Goal: Information Seeking & Learning: Learn about a topic

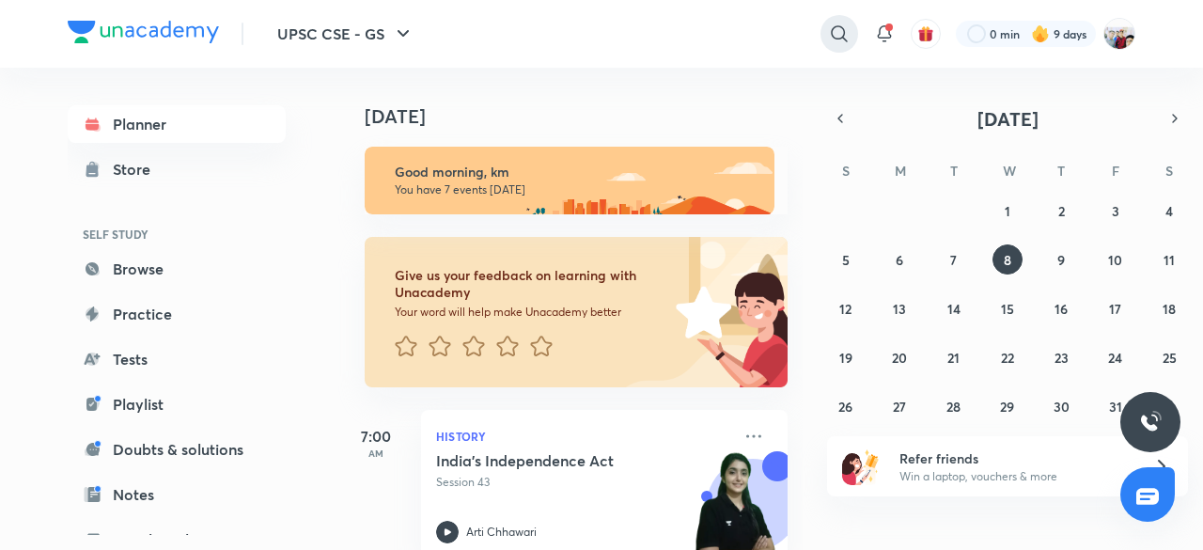
click at [837, 37] on icon at bounding box center [839, 34] width 23 height 23
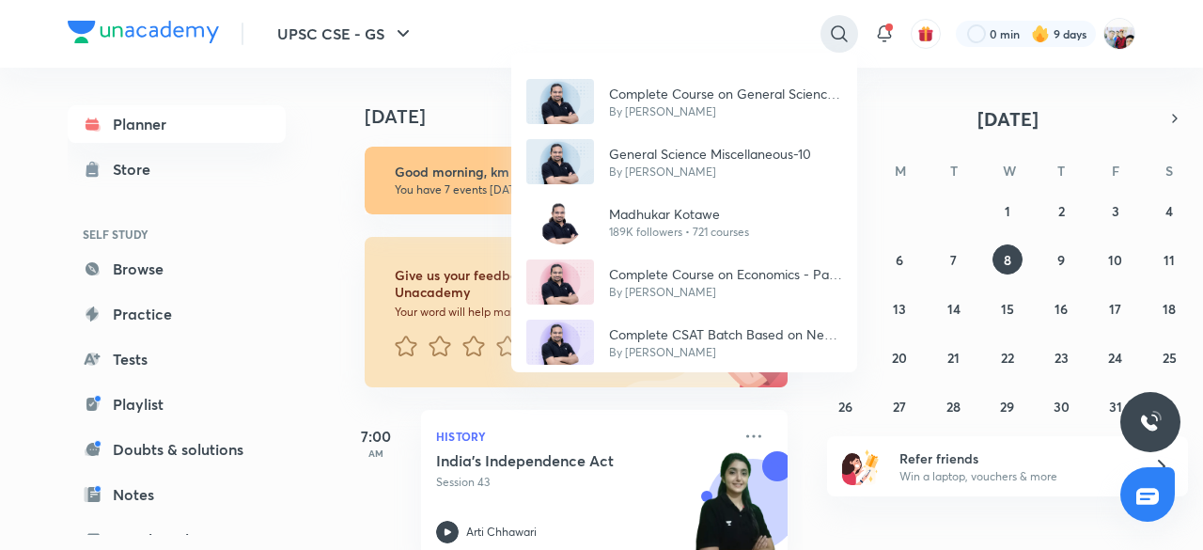
click at [837, 37] on div "Complete Course on General Science 2024-25 By Madhukar Kotawe General Science M…" at bounding box center [601, 275] width 1203 height 550
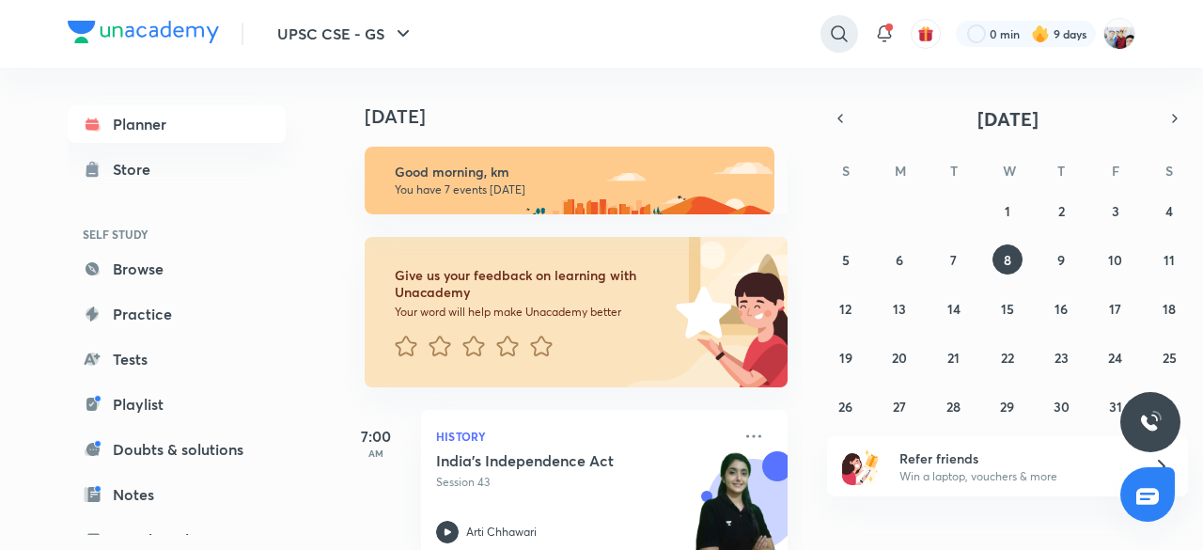
click at [837, 37] on icon at bounding box center [839, 34] width 23 height 23
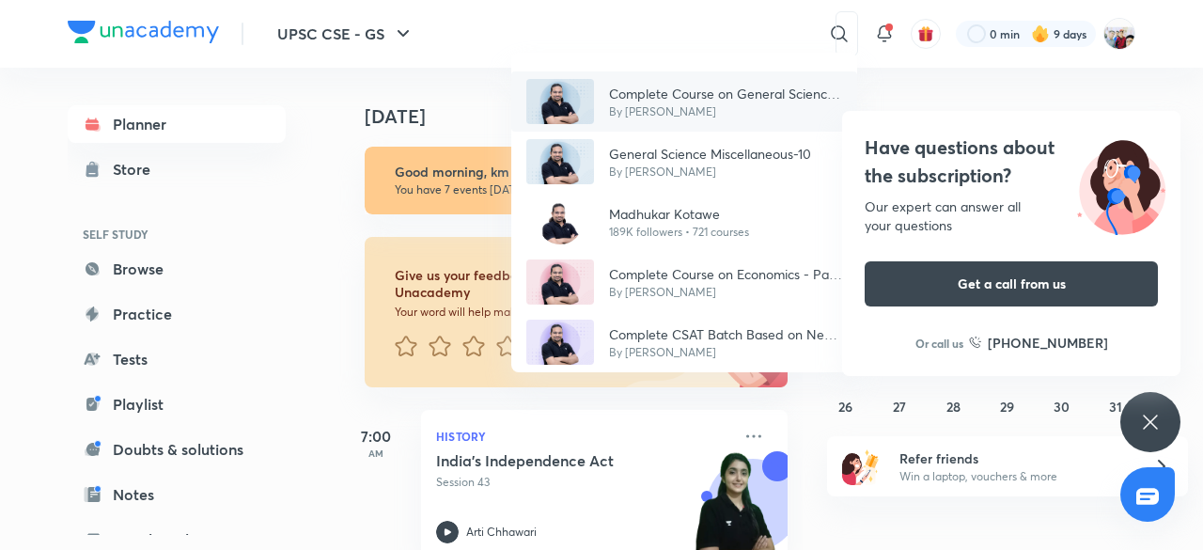
click at [723, 90] on p "Complete Course on General Science 2024-25" at bounding box center [725, 94] width 233 height 20
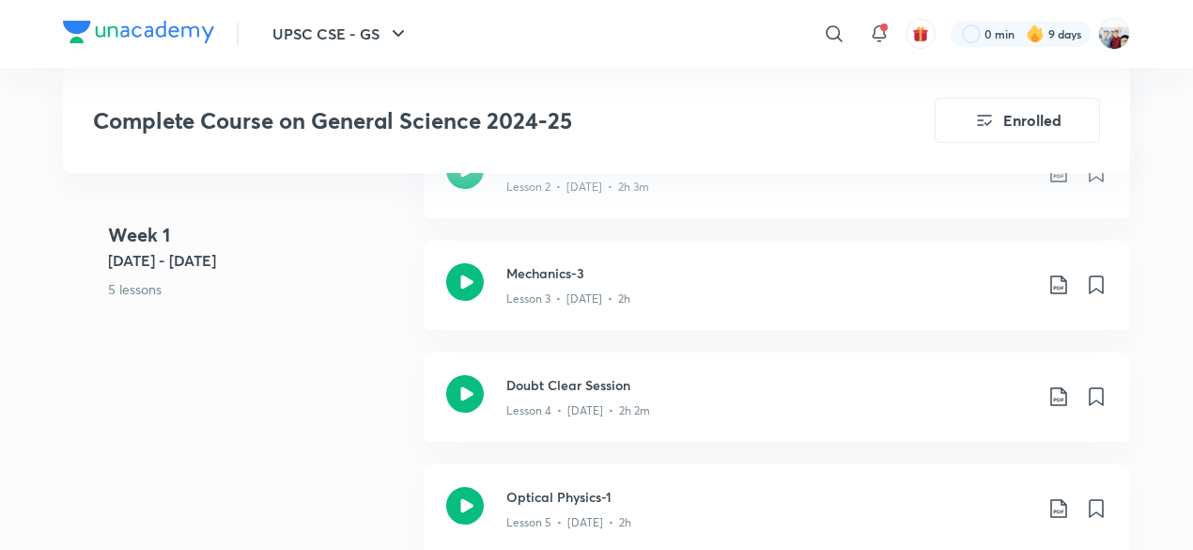
scroll to position [1278, 0]
click at [803, 398] on div "Lesson 4 • Sep 21 • 2h 2m" at bounding box center [769, 405] width 526 height 24
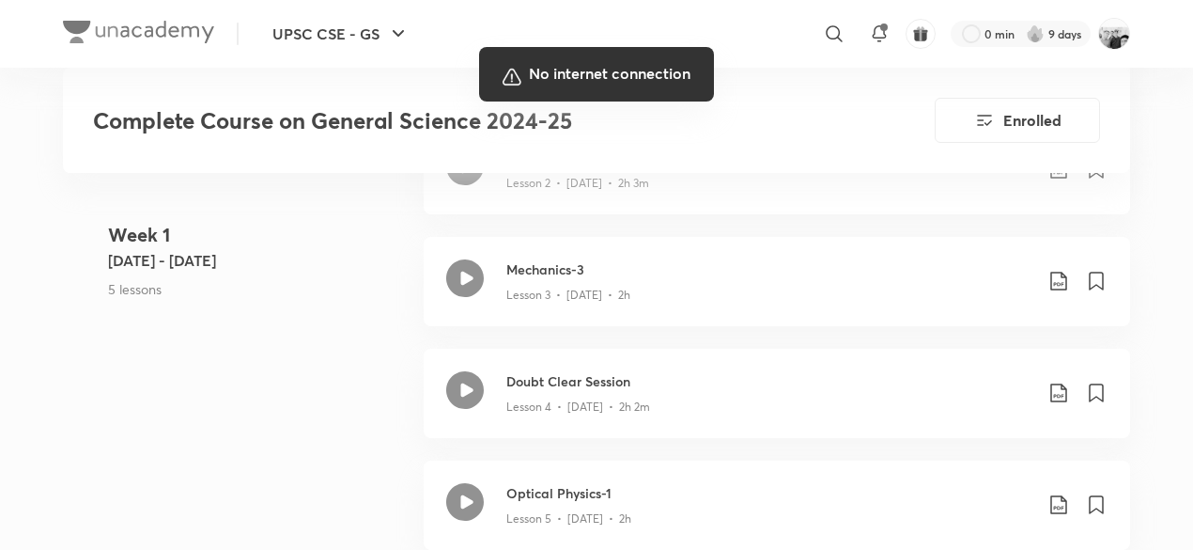
scroll to position [1278, 0]
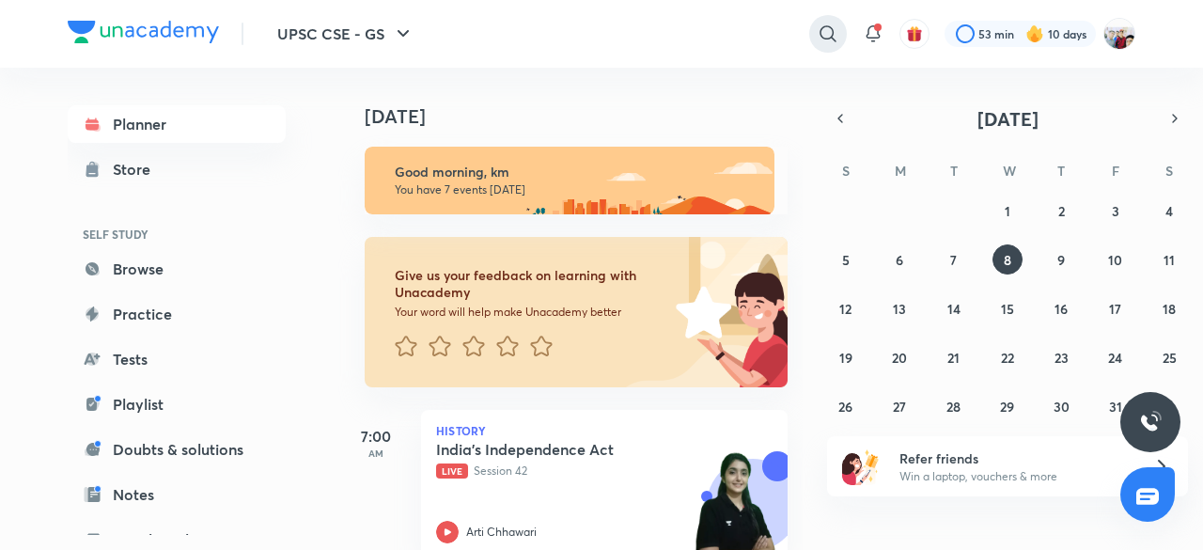
click at [823, 33] on icon at bounding box center [828, 34] width 23 height 23
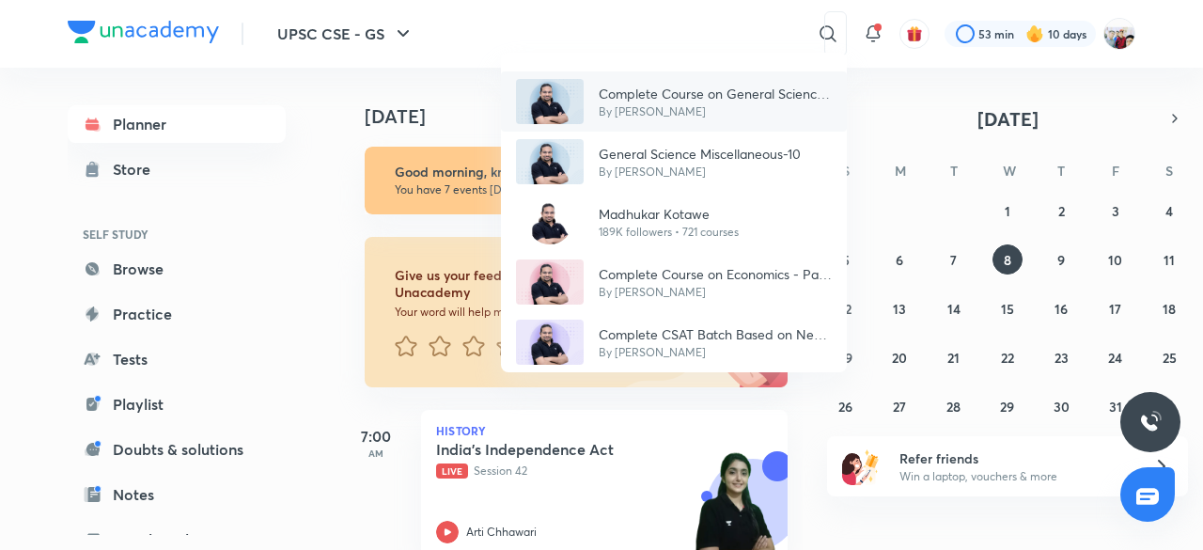
click at [759, 103] on p "By [PERSON_NAME]" at bounding box center [715, 111] width 233 height 17
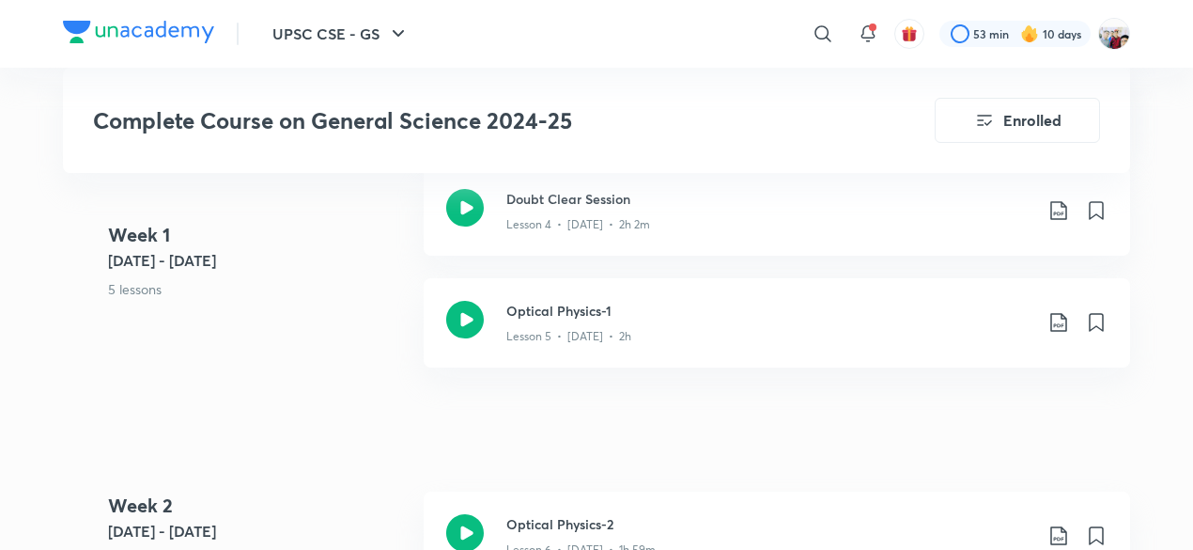
scroll to position [1466, 0]
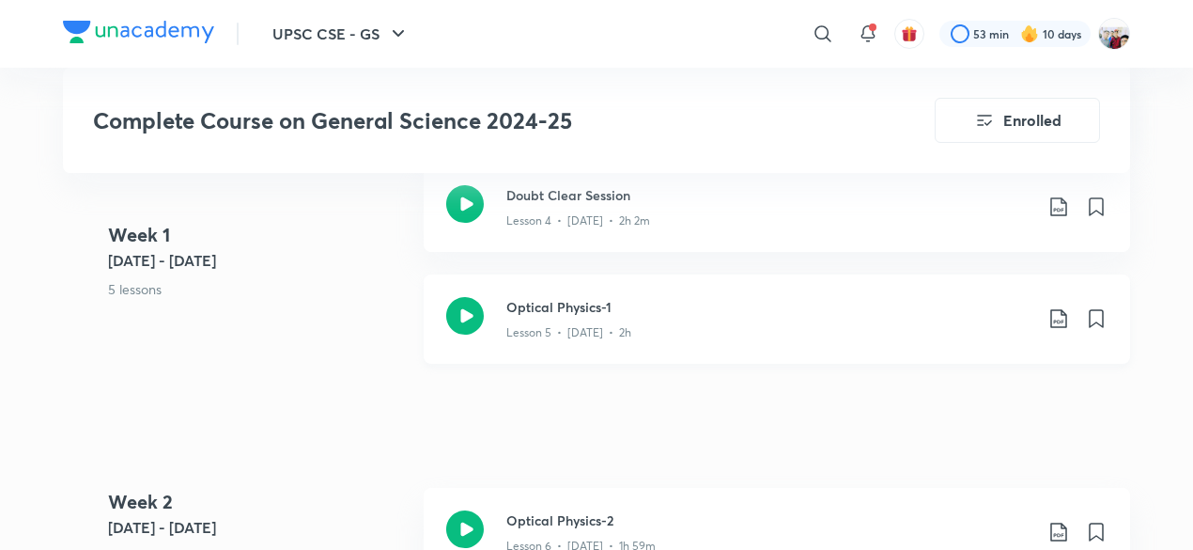
click at [677, 297] on h3 "Optical Physics-1" at bounding box center [769, 307] width 526 height 20
